Goal: Task Accomplishment & Management: Complete application form

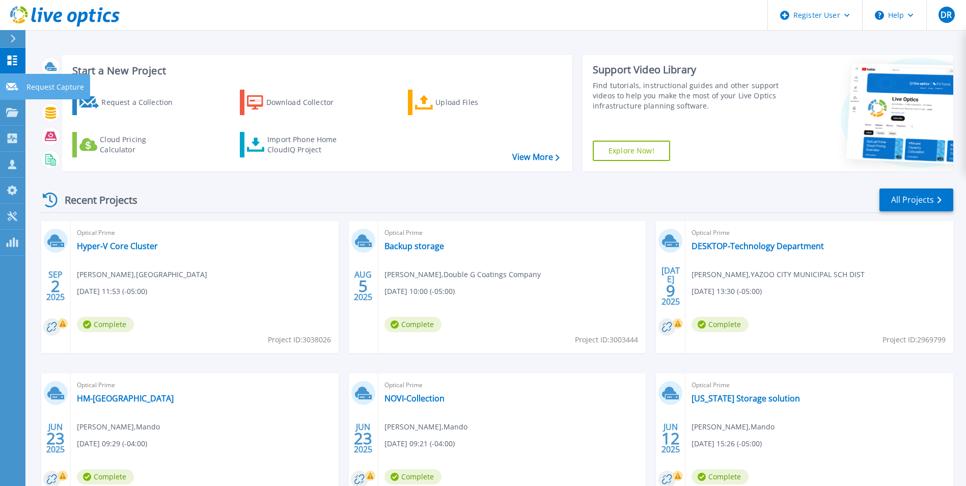
click at [16, 89] on icon at bounding box center [12, 87] width 12 height 8
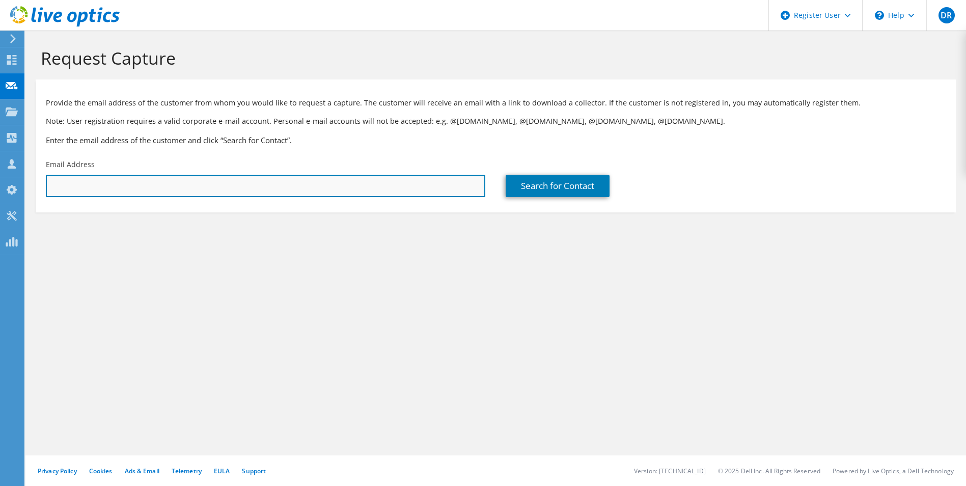
click at [102, 179] on input "text" at bounding box center [265, 186] width 439 height 22
paste input "[PERSON_NAME] <[EMAIL_ADDRESS][DOMAIN_NAME]>"
drag, startPoint x: 114, startPoint y: 186, endPoint x: 52, endPoint y: 189, distance: 61.7
click at [52, 189] on input "[PERSON_NAME] <[EMAIL_ADDRESS][DOMAIN_NAME]" at bounding box center [265, 186] width 439 height 22
type input "[EMAIL_ADDRESS][DOMAIN_NAME]"
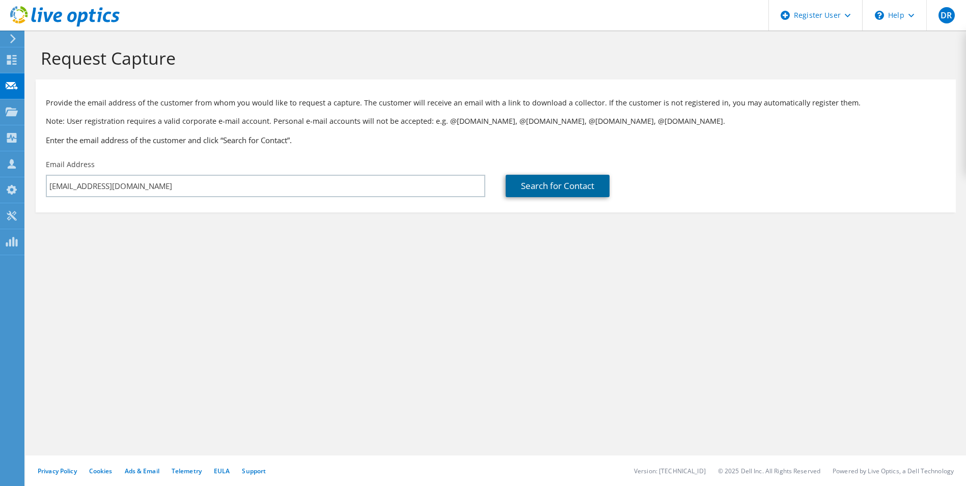
click at [531, 185] on link "Search for Contact" at bounding box center [558, 186] width 104 height 22
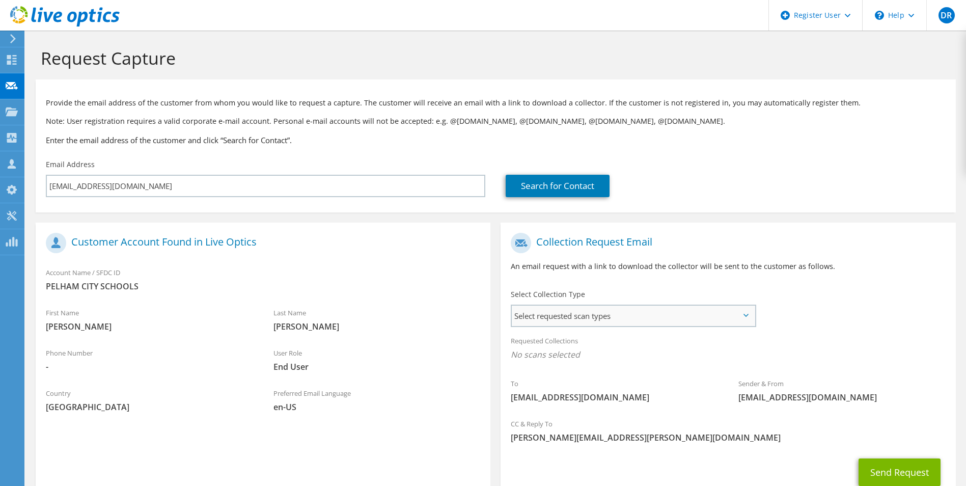
click at [625, 317] on span "Select requested scan types" at bounding box center [633, 316] width 242 height 20
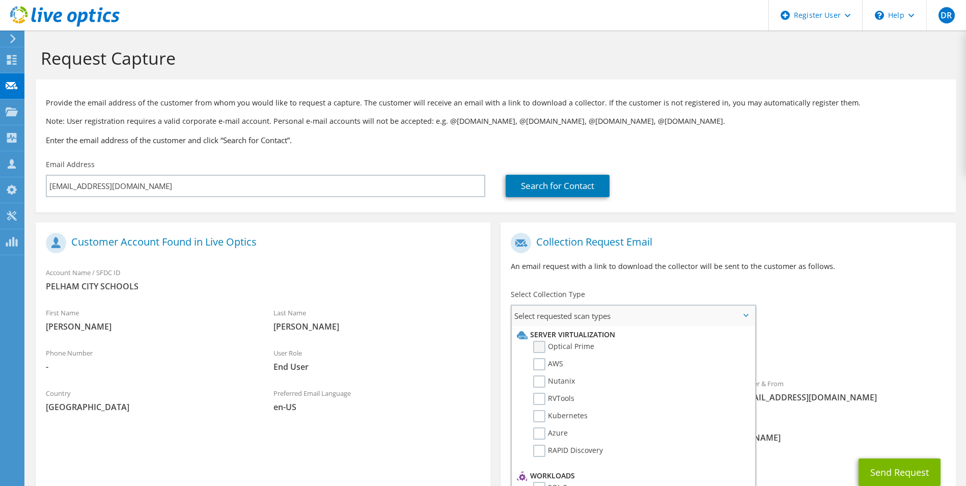
click at [537, 348] on label "Optical Prime" at bounding box center [563, 347] width 61 height 12
click at [0, 0] on input "Optical Prime" at bounding box center [0, 0] width 0 height 0
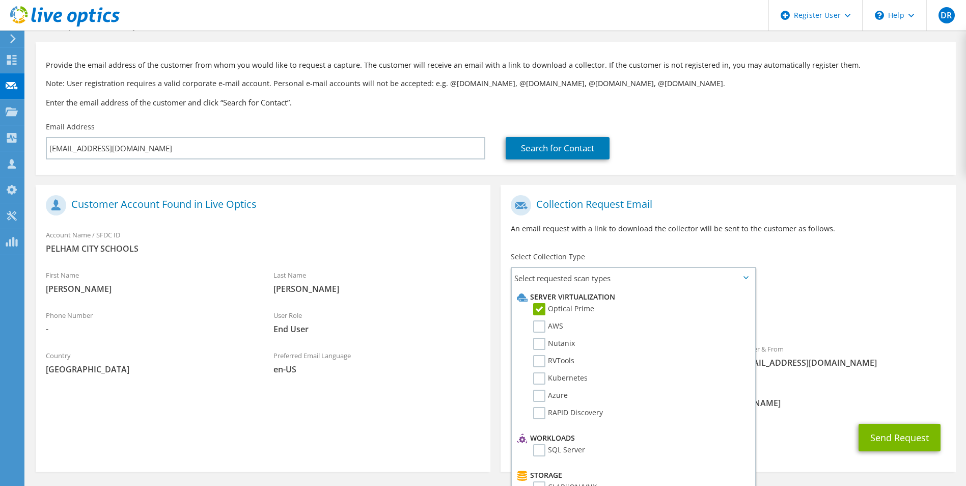
scroll to position [74, 0]
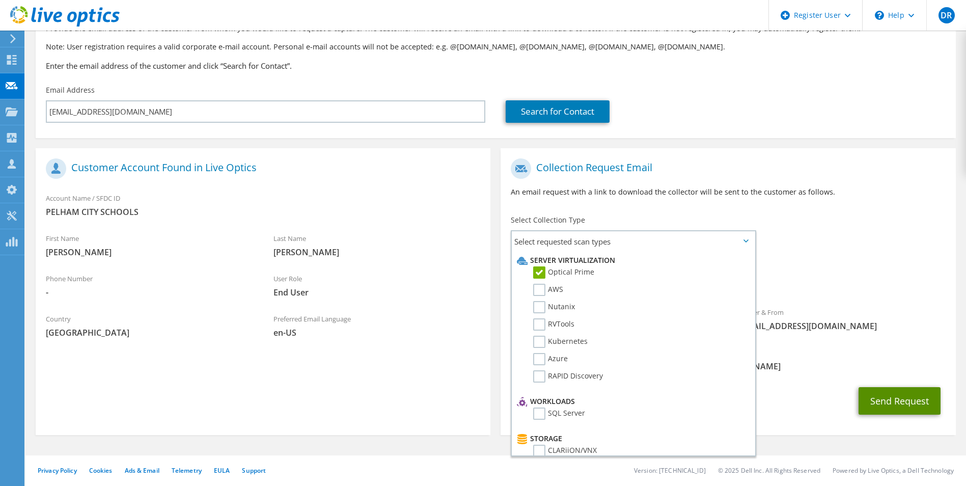
click at [904, 403] on button "Send Request" at bounding box center [900, 400] width 82 height 27
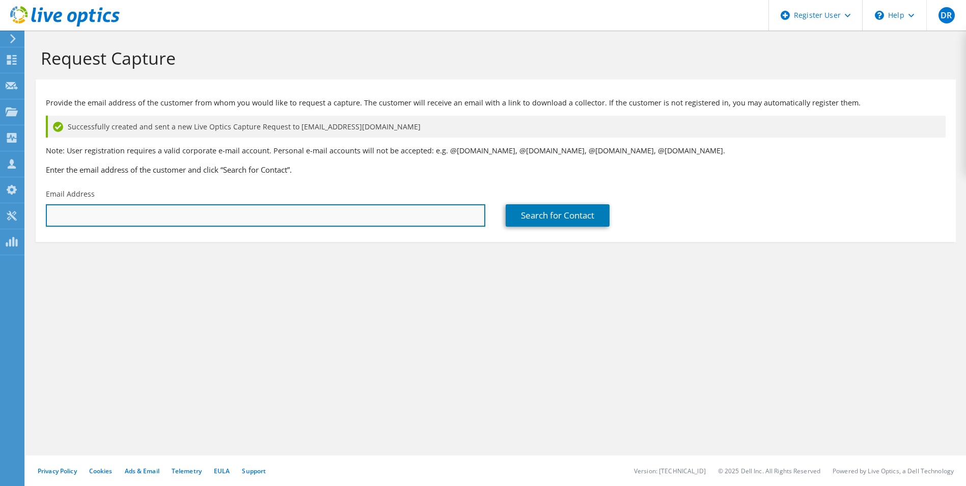
click at [189, 211] on input "text" at bounding box center [265, 215] width 439 height 22
paste input "[PERSON_NAME] <[EMAIL_ADDRESS][DOMAIN_NAME]>"
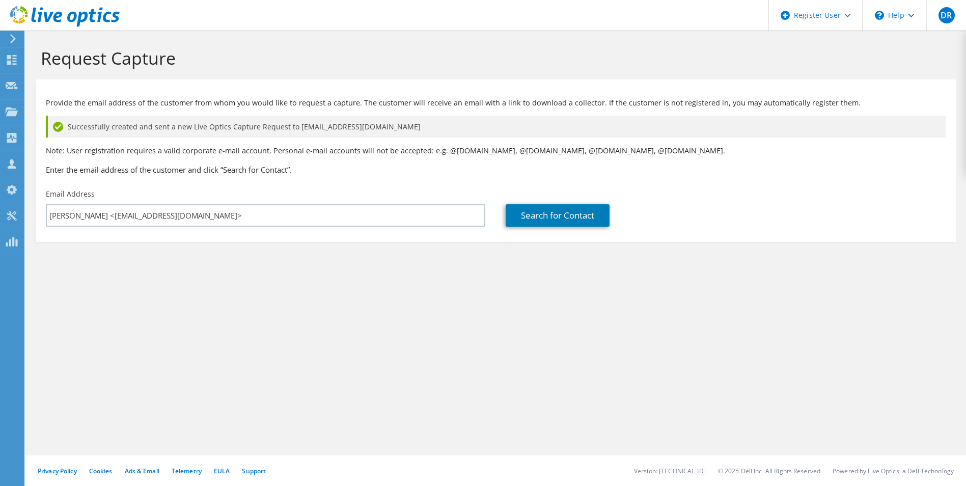
drag, startPoint x: 338, startPoint y: 256, endPoint x: 395, endPoint y: 248, distance: 57.6
click at [339, 256] on section "Request Capture Provide the email address of the customer from whom you would l…" at bounding box center [495, 162] width 940 height 262
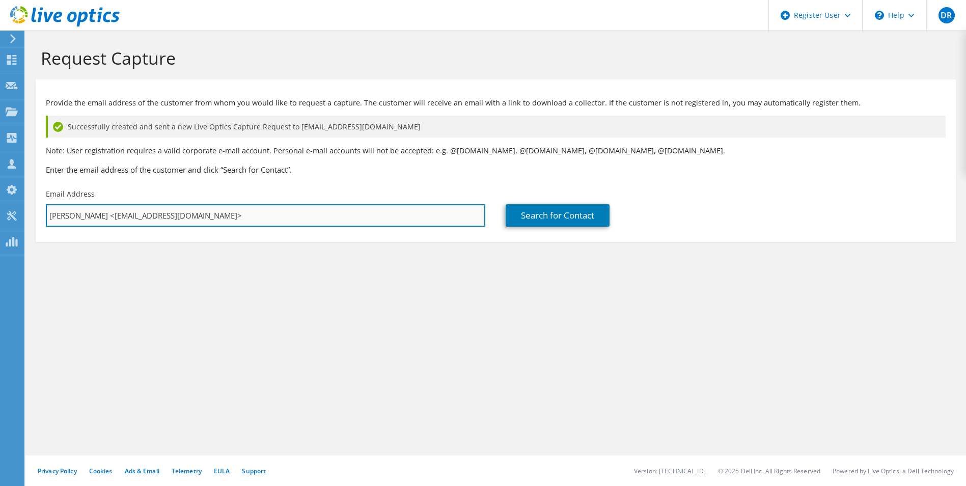
click at [243, 213] on input "[PERSON_NAME] <[EMAIL_ADDRESS][DOMAIN_NAME]>" at bounding box center [265, 215] width 439 height 22
drag, startPoint x: 113, startPoint y: 214, endPoint x: 53, endPoint y: 216, distance: 59.1
click at [54, 216] on input "[PERSON_NAME] <[EMAIL_ADDRESS][DOMAIN_NAME]" at bounding box center [265, 215] width 439 height 22
type input "[EMAIL_ADDRESS][DOMAIN_NAME]"
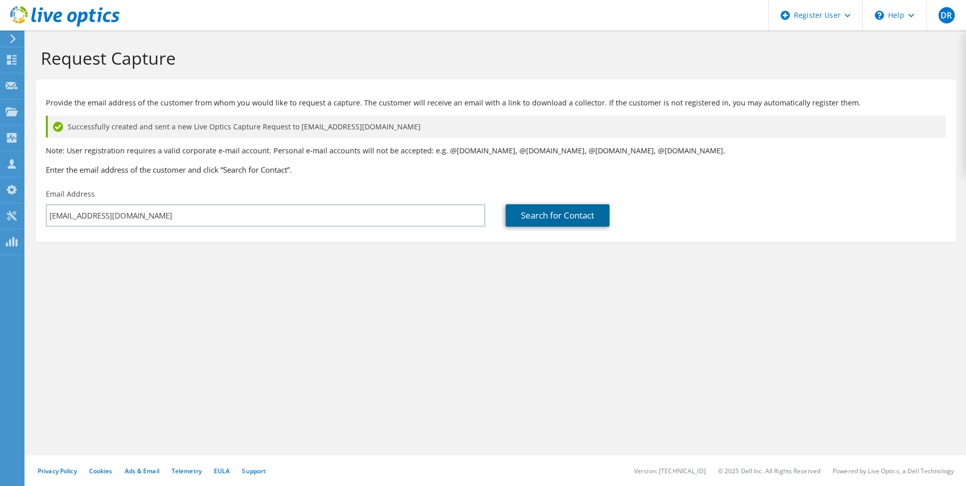
click at [544, 213] on link "Search for Contact" at bounding box center [558, 215] width 104 height 22
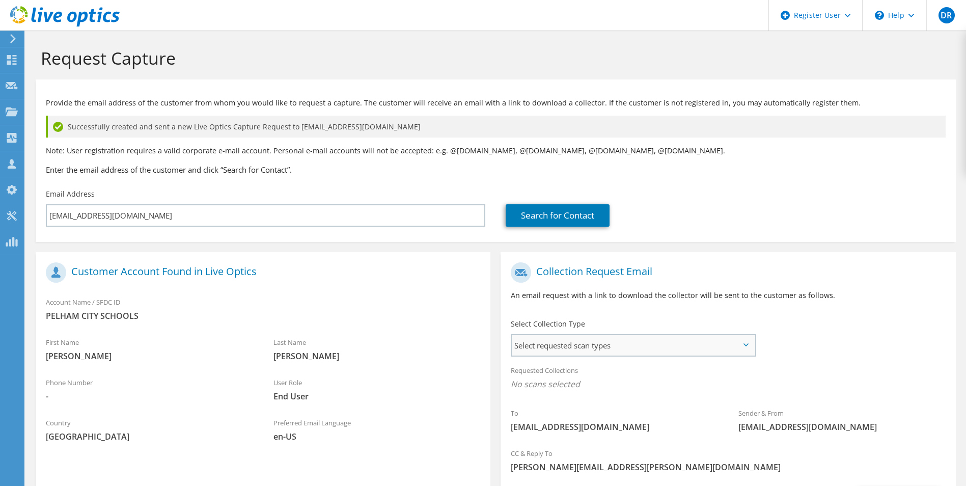
click at [555, 346] on span "Select requested scan types" at bounding box center [633, 345] width 242 height 20
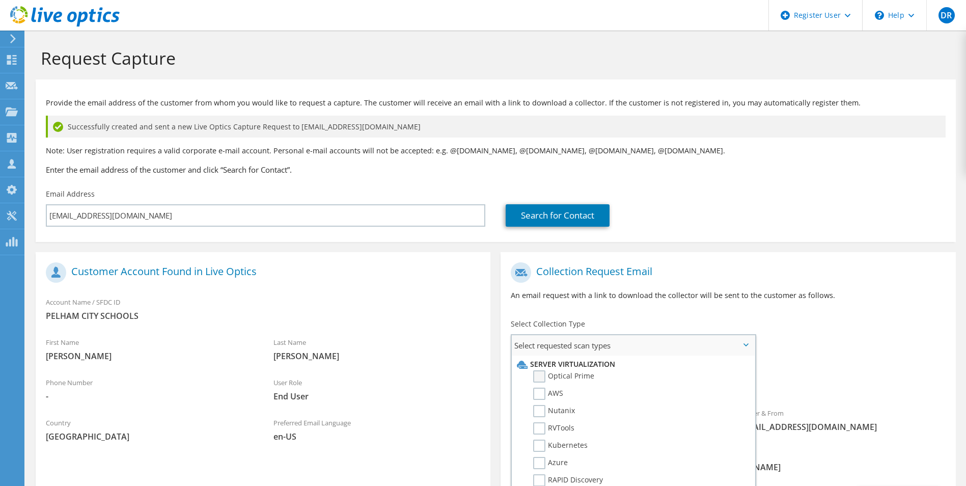
click at [538, 377] on label "Optical Prime" at bounding box center [563, 376] width 61 height 12
click at [0, 0] on input "Optical Prime" at bounding box center [0, 0] width 0 height 0
click at [832, 358] on div "To [EMAIL_ADDRESS][DOMAIN_NAME] Sender & From [EMAIL_ADDRESS][DOMAIN_NAME]" at bounding box center [728, 351] width 455 height 188
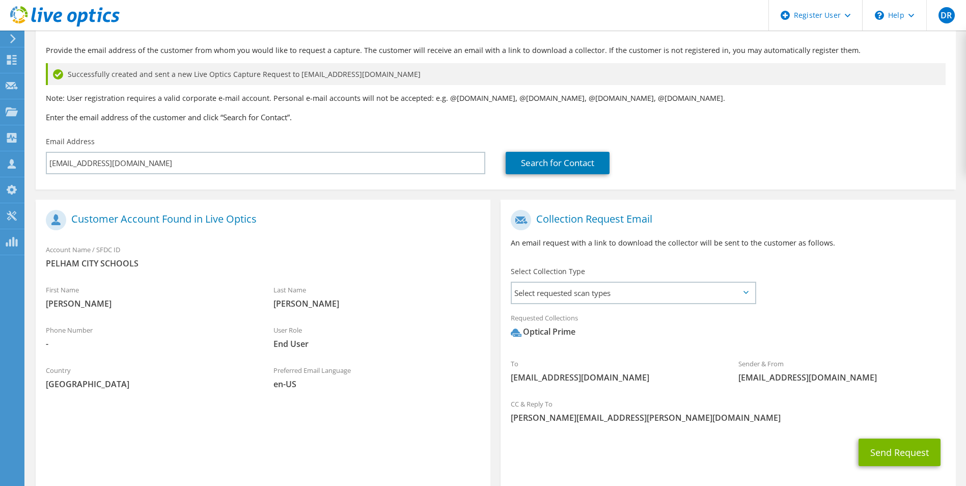
scroll to position [102, 0]
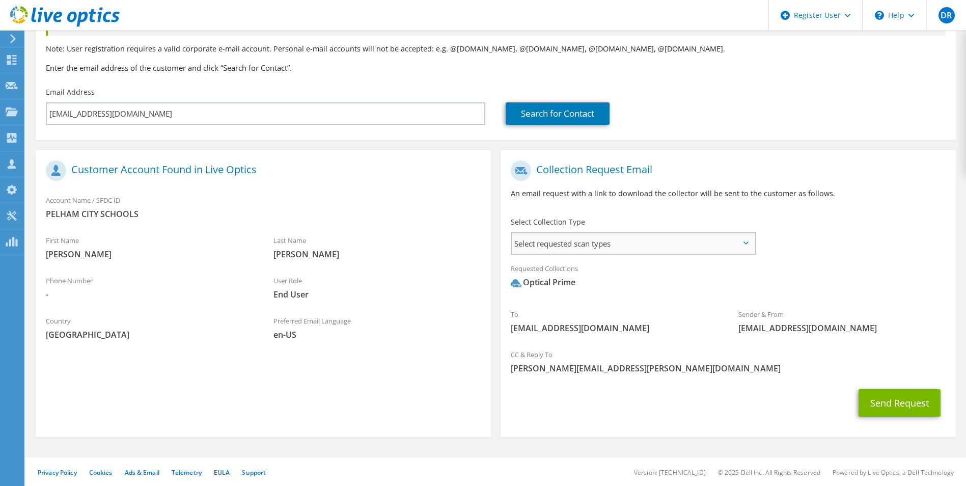
click at [690, 250] on span "Select requested scan types" at bounding box center [633, 243] width 242 height 20
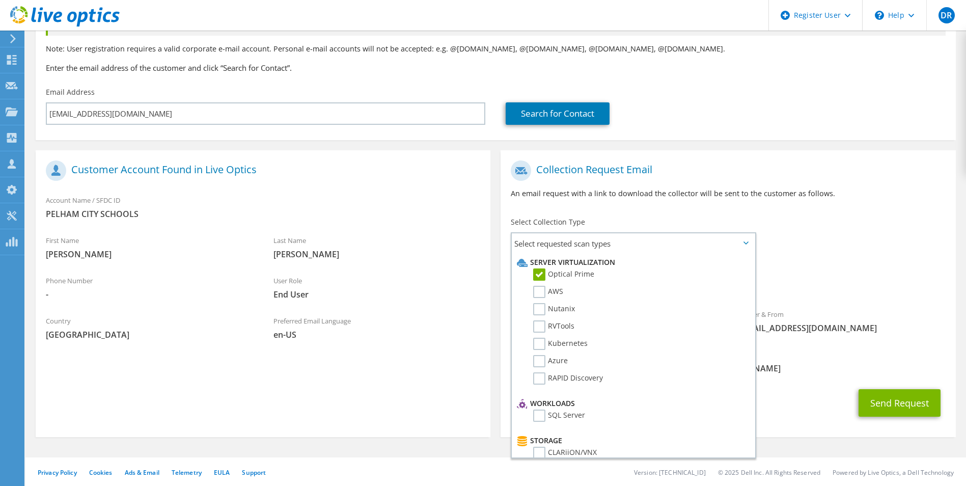
click at [804, 238] on div "To [EMAIL_ADDRESS][DOMAIN_NAME] Sender & From [EMAIL_ADDRESS][DOMAIN_NAME]" at bounding box center [728, 249] width 455 height 188
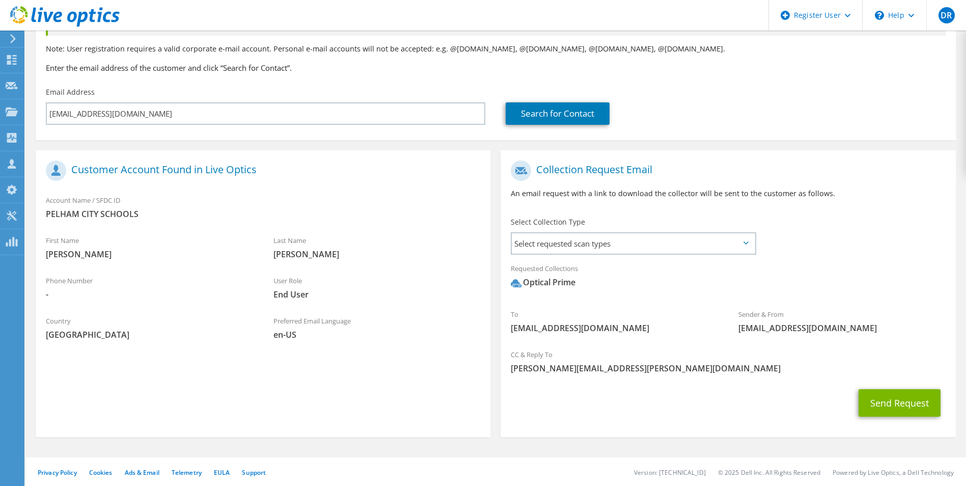
click at [634, 231] on div "Select Collection Type Select requested scan types Server Virtualization Optica…" at bounding box center [633, 235] width 245 height 36
click at [623, 243] on span "Select requested scan types" at bounding box center [633, 243] width 242 height 20
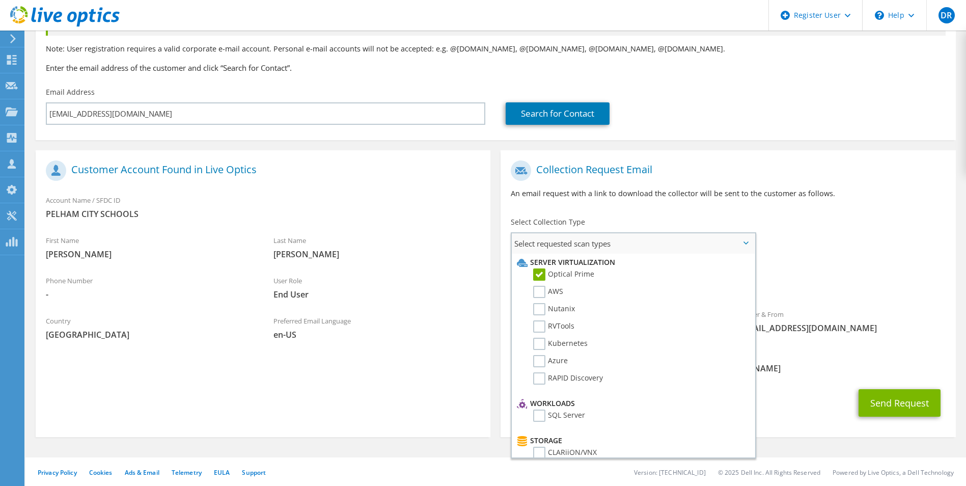
click at [540, 270] on label "Optical Prime" at bounding box center [563, 274] width 61 height 12
click at [0, 0] on input "Optical Prime" at bounding box center [0, 0] width 0 height 0
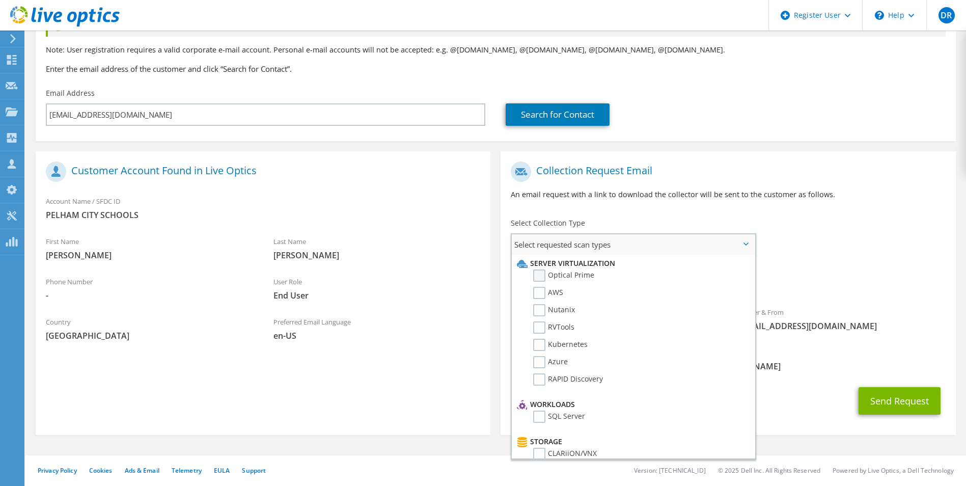
click at [540, 276] on label "Optical Prime" at bounding box center [563, 275] width 61 height 12
click at [0, 0] on input "Optical Prime" at bounding box center [0, 0] width 0 height 0
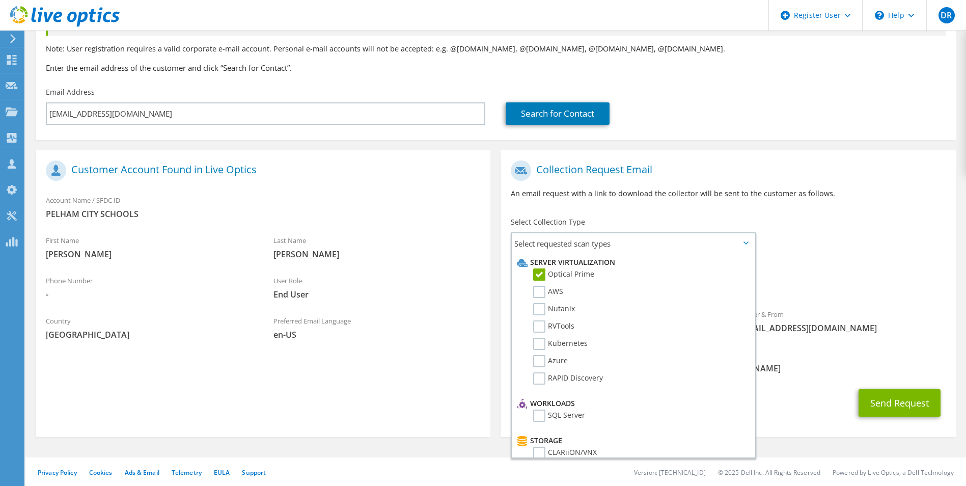
click at [829, 283] on span "Optical Prime" at bounding box center [728, 284] width 434 height 17
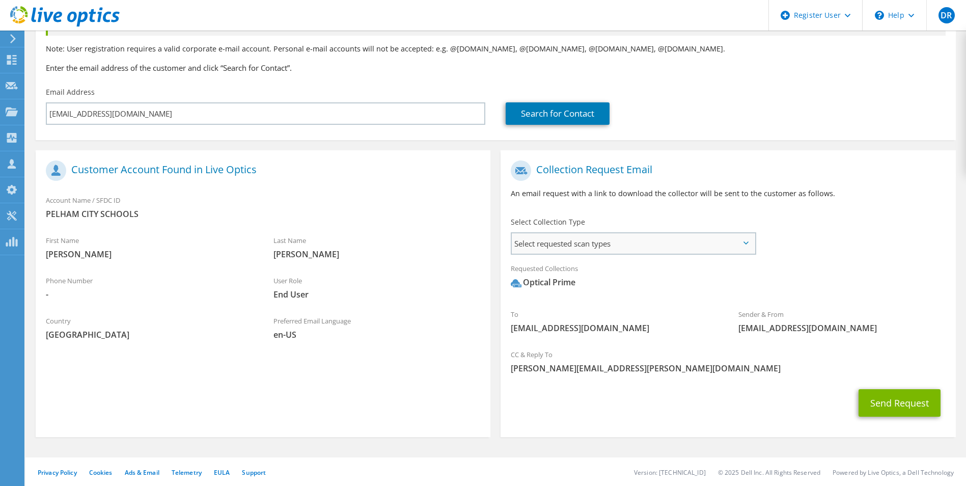
click at [623, 244] on span "Select requested scan types" at bounding box center [633, 243] width 242 height 20
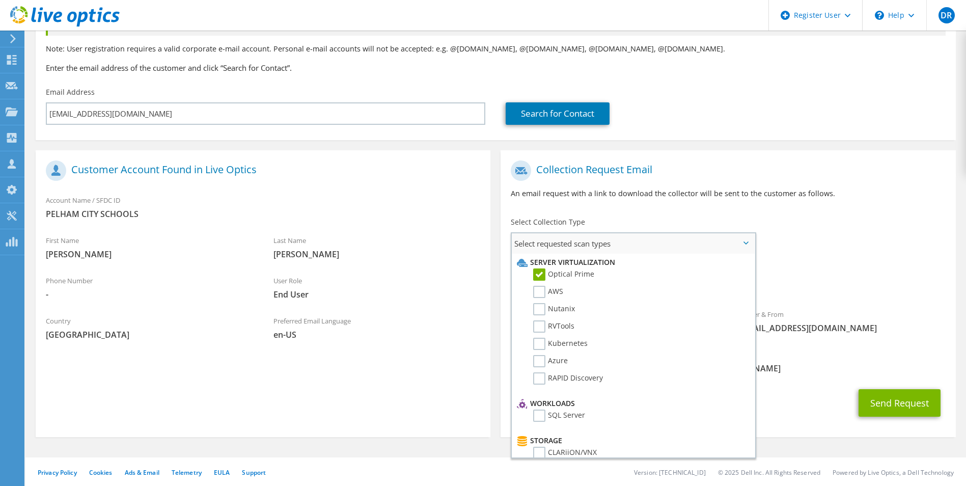
drag, startPoint x: 540, startPoint y: 268, endPoint x: 609, endPoint y: 269, distance: 69.3
click at [540, 269] on label "Optical Prime" at bounding box center [563, 274] width 61 height 12
click at [0, 0] on input "Optical Prime" at bounding box center [0, 0] width 0 height 0
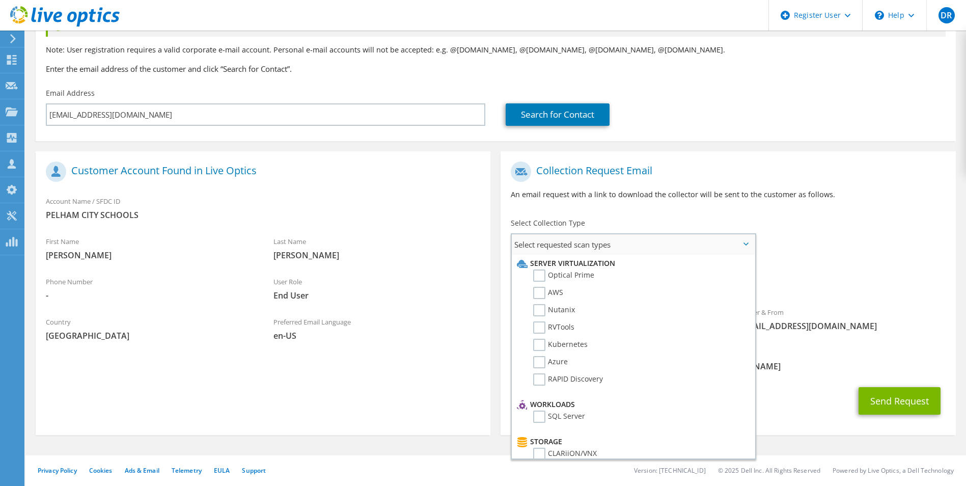
scroll to position [101, 0]
click at [785, 250] on div "To [EMAIL_ADDRESS][DOMAIN_NAME] Sender & From [EMAIL_ADDRESS][DOMAIN_NAME]" at bounding box center [728, 248] width 455 height 185
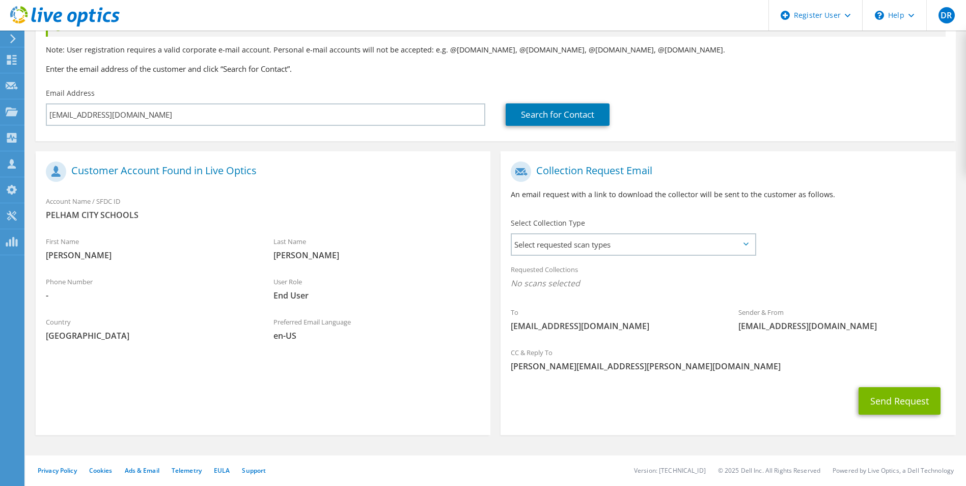
drag, startPoint x: 785, startPoint y: 250, endPoint x: 643, endPoint y: 195, distance: 152.2
click at [643, 195] on p "An email request with a link to download the collector will be sent to the cust…" at bounding box center [728, 194] width 434 height 11
